Goal: Communication & Community: Answer question/provide support

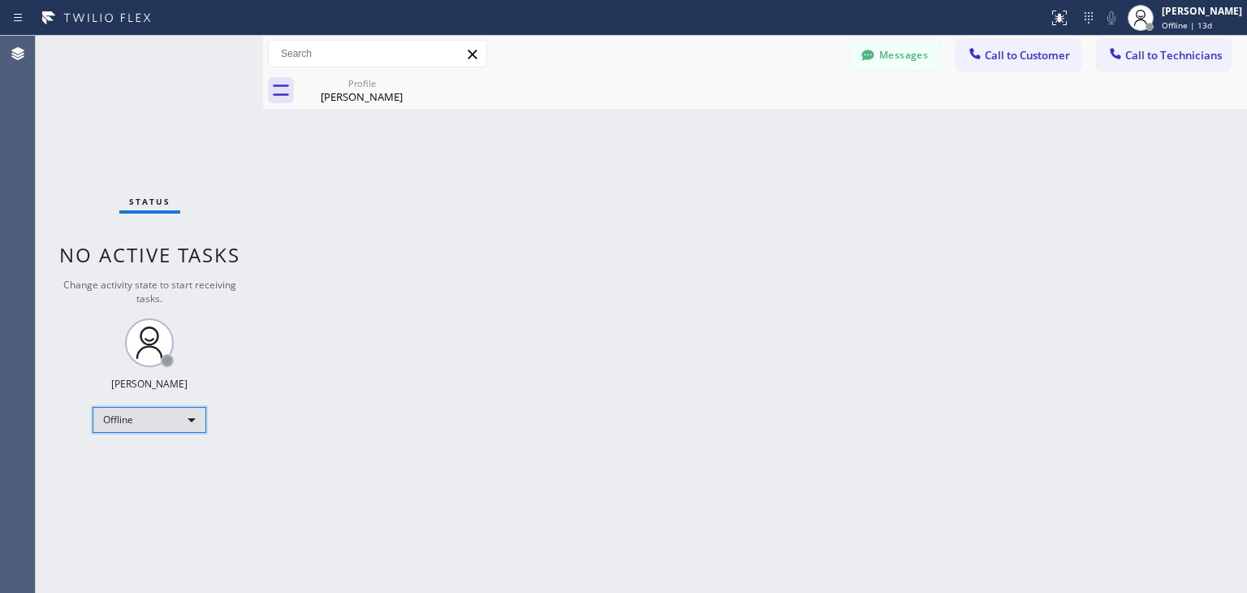
click at [194, 425] on div "Offline" at bounding box center [150, 420] width 114 height 26
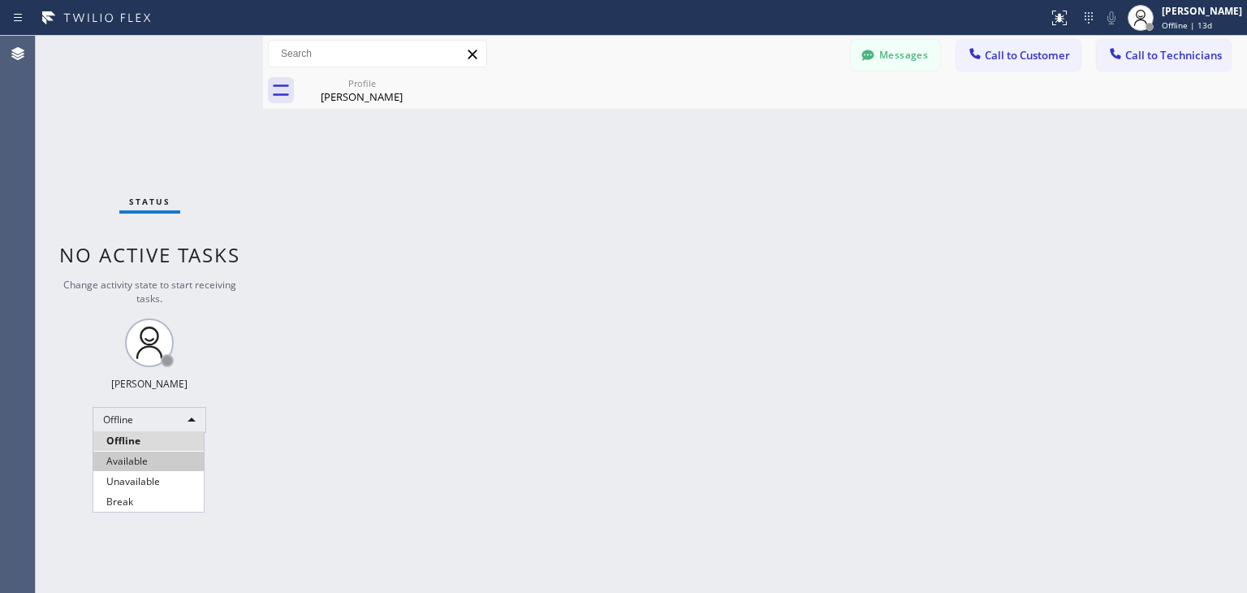
click at [153, 462] on li "Available" at bounding box center [148, 460] width 110 height 19
click at [329, 444] on div "Back to Dashboard Change Sender ID Customers Technicians WE [PERSON_NAME] [DATE…" at bounding box center [755, 314] width 984 height 557
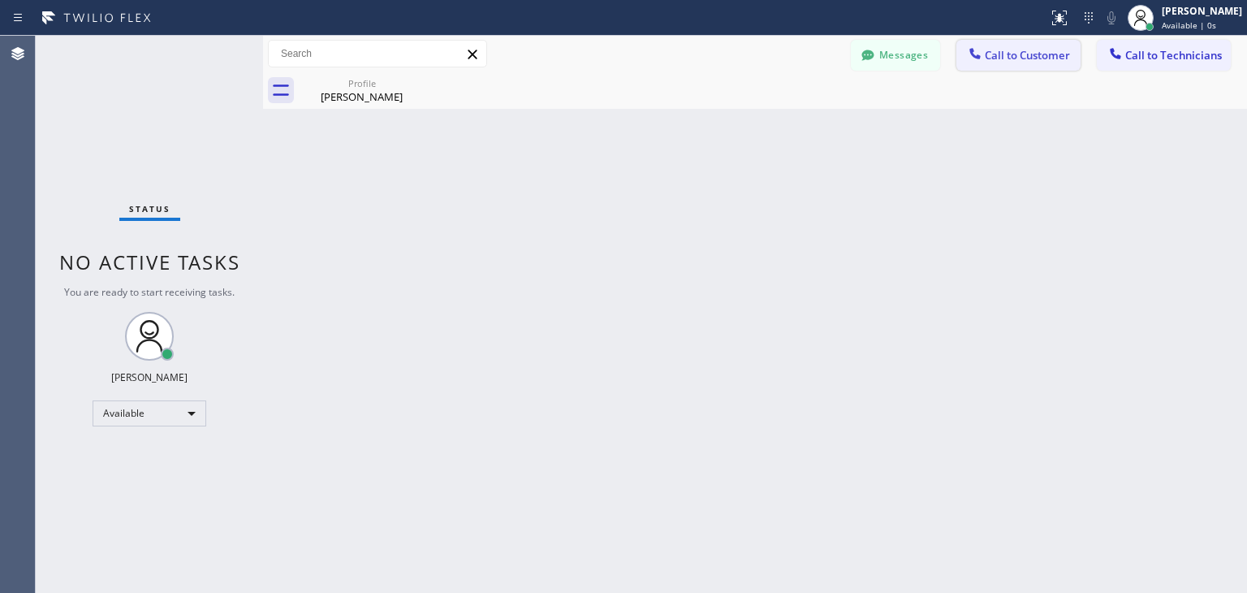
click at [1020, 59] on span "Call to Customer" at bounding box center [1027, 55] width 85 height 15
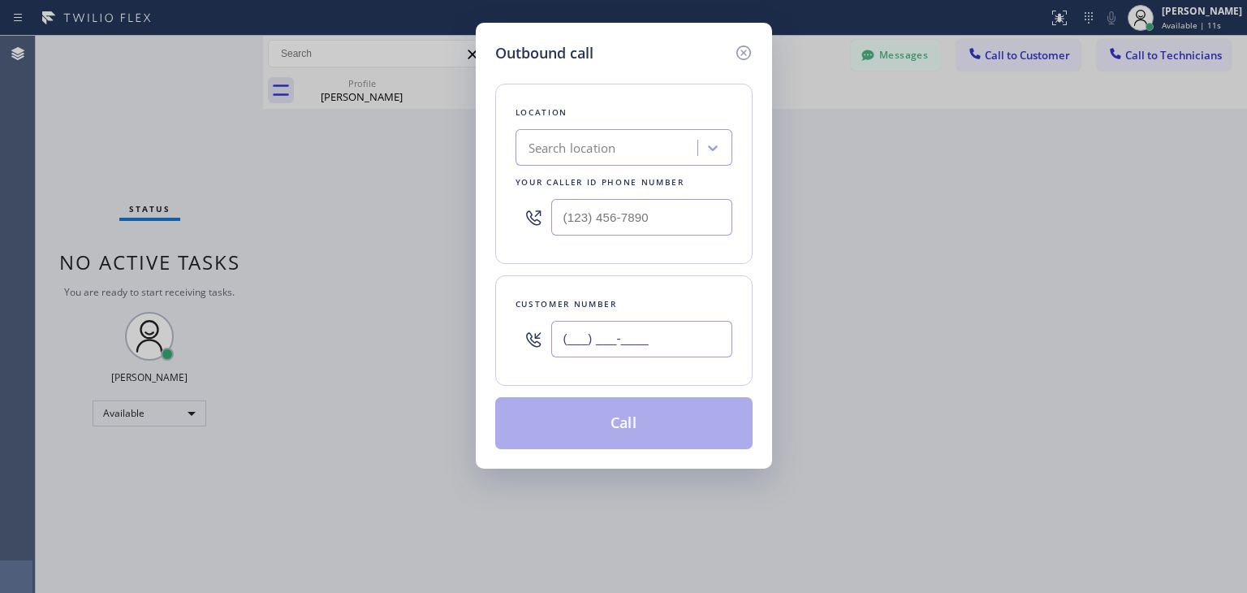
click at [569, 329] on input "(___) ___-____" at bounding box center [641, 339] width 181 height 37
paste input "800) 464-6172"
type input "[PHONE_NUMBER]"
click at [614, 141] on div "Search location" at bounding box center [572, 148] width 88 height 19
type input "Home Alliance"
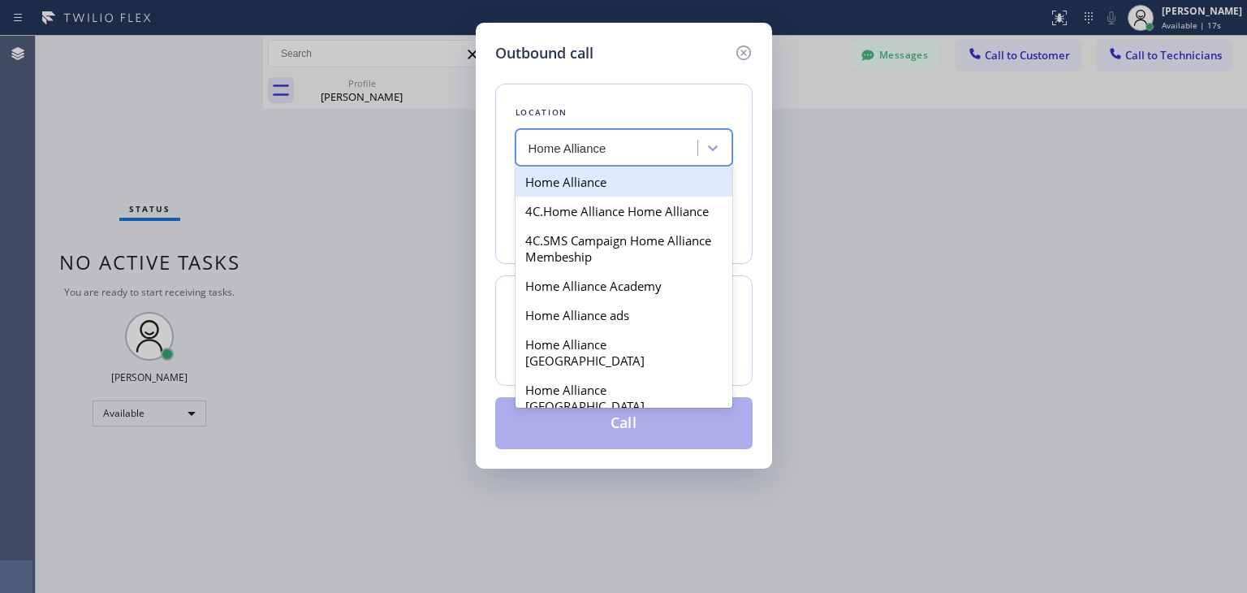
click at [578, 179] on div "Home Alliance" at bounding box center [623, 181] width 217 height 29
type input "[PHONE_NUMBER]"
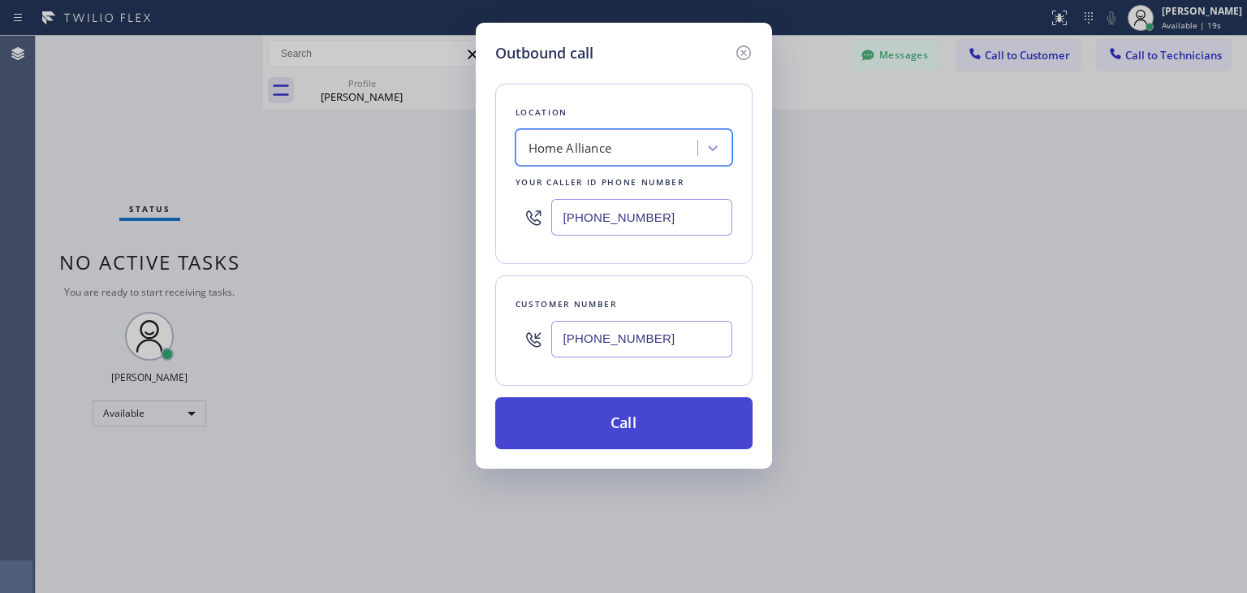
click at [623, 416] on button "Call" at bounding box center [623, 423] width 257 height 52
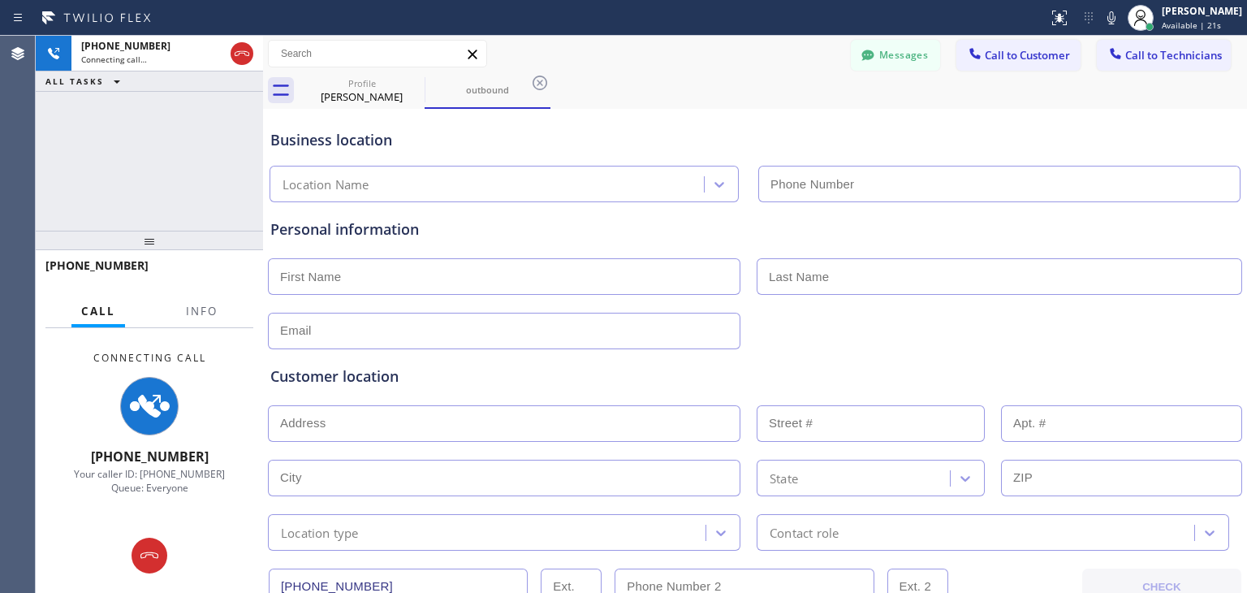
type input "[PHONE_NUMBER]"
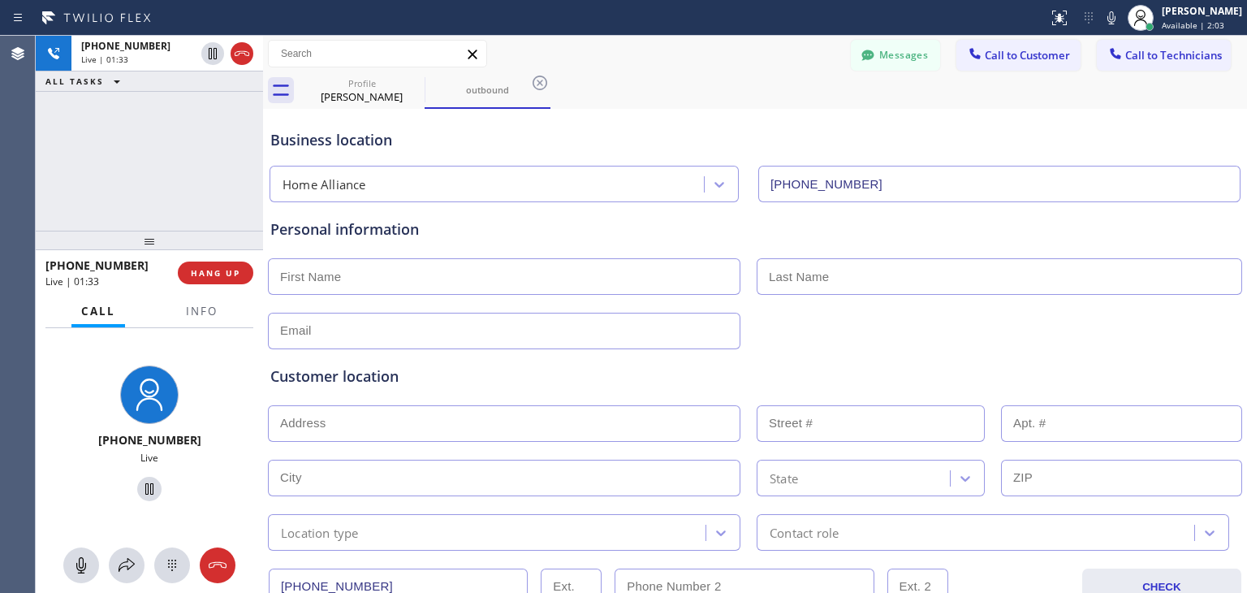
click at [73, 392] on div "[PHONE_NUMBER] Live" at bounding box center [149, 436] width 227 height 216
click at [213, 268] on span "HANG UP" at bounding box center [216, 272] width 50 height 11
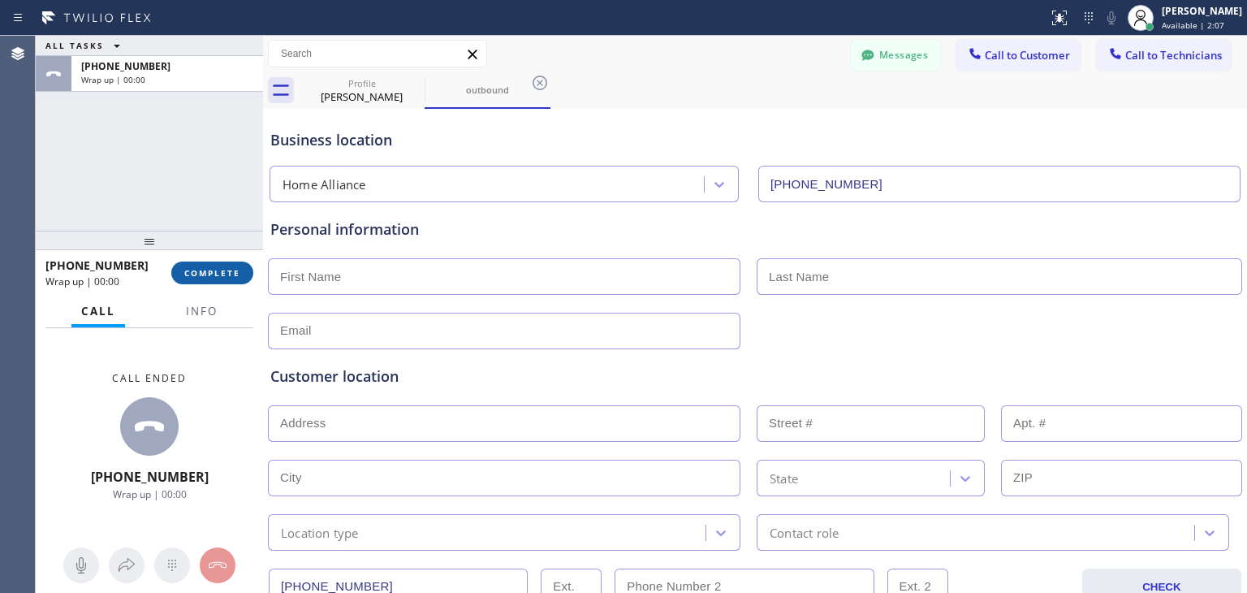
click at [213, 267] on span "COMPLETE" at bounding box center [212, 272] width 56 height 11
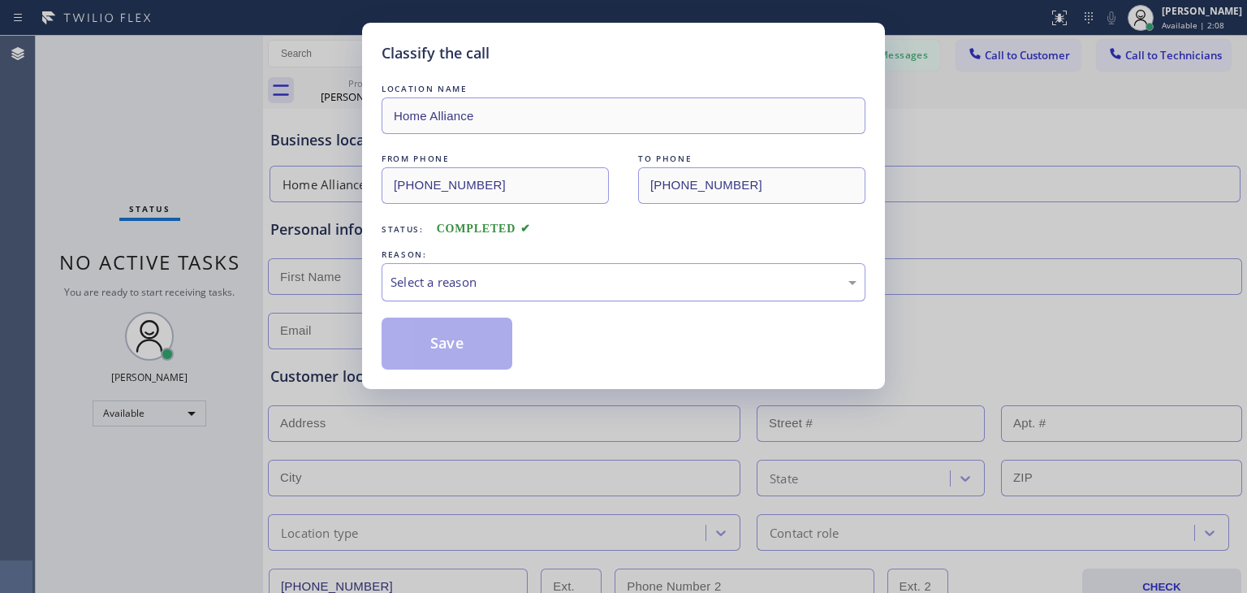
click at [536, 266] on div "Select a reason" at bounding box center [623, 282] width 484 height 38
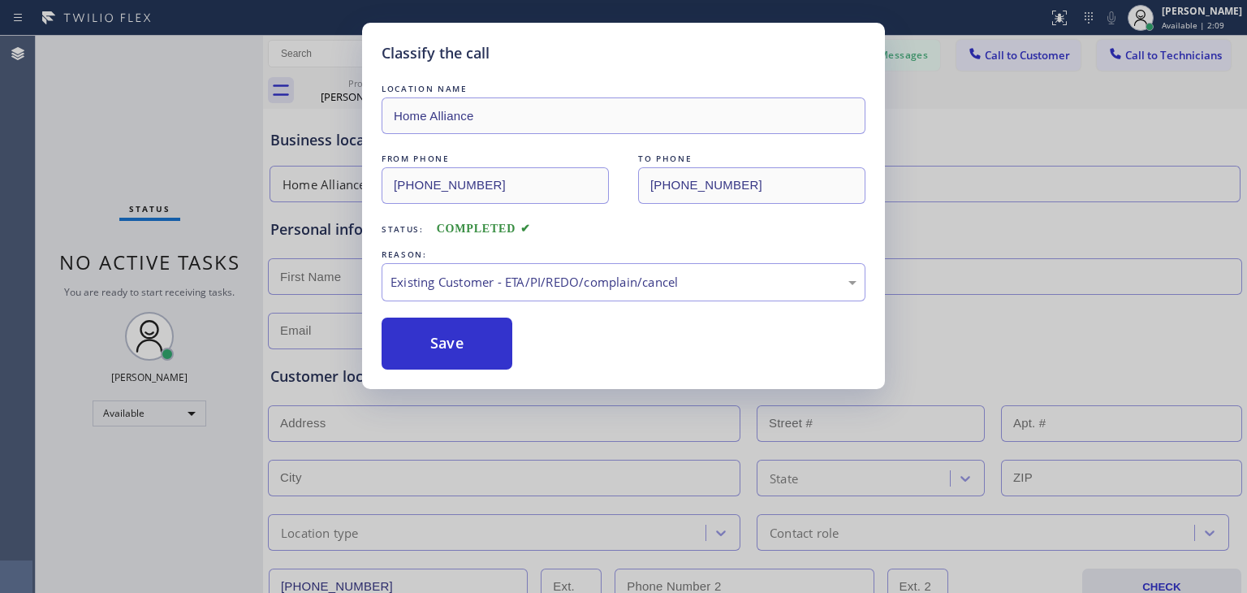
click at [455, 314] on div "LOCATION NAME Home Alliance FROM PHONE [PHONE_NUMBER] TO PHONE [PHONE_NUMBER] S…" at bounding box center [623, 224] width 484 height 289
click at [444, 341] on button "Save" at bounding box center [446, 343] width 131 height 52
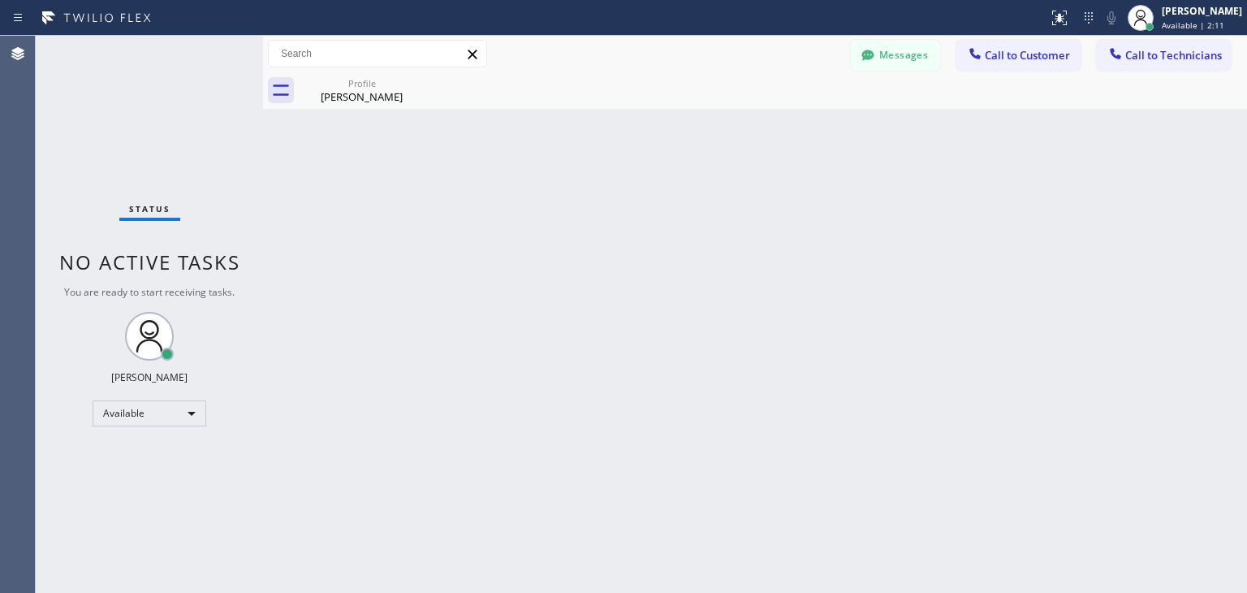
click at [458, 340] on div "Back to Dashboard Change Sender ID Customers Technicians WE [PERSON_NAME] [DATE…" at bounding box center [755, 314] width 984 height 557
click at [190, 413] on div "Available" at bounding box center [150, 413] width 114 height 26
click at [174, 439] on li "Offline" at bounding box center [148, 433] width 110 height 19
click at [543, 450] on div "Back to Dashboard Change Sender ID Customers Technicians WE [PERSON_NAME] [DATE…" at bounding box center [755, 314] width 984 height 557
